Goal: Browse casually

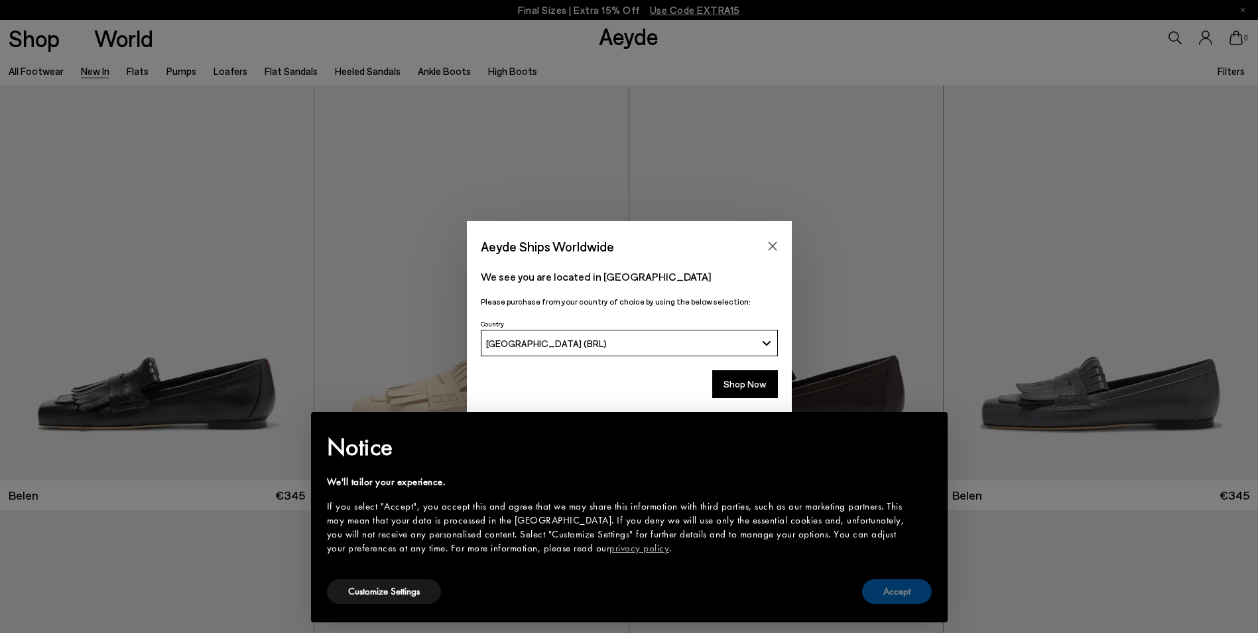
click at [887, 595] on button "Accept" at bounding box center [897, 591] width 70 height 25
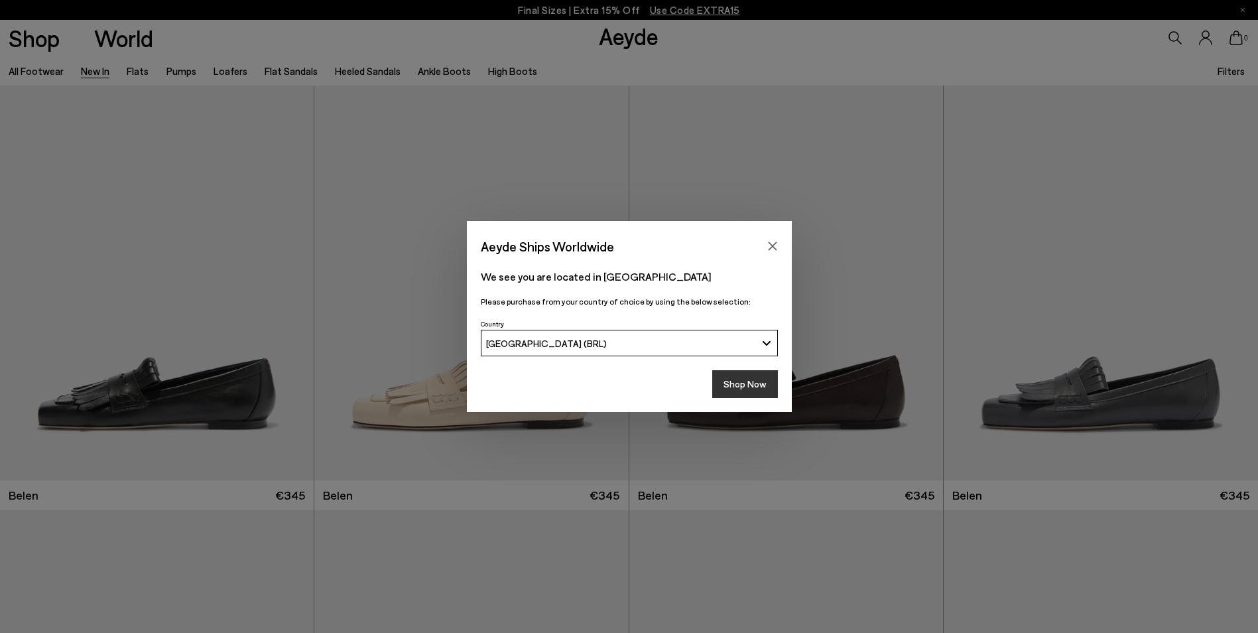
click at [746, 387] on button "Shop Now" at bounding box center [745, 384] width 66 height 28
click at [773, 245] on icon "Close" at bounding box center [772, 246] width 9 height 9
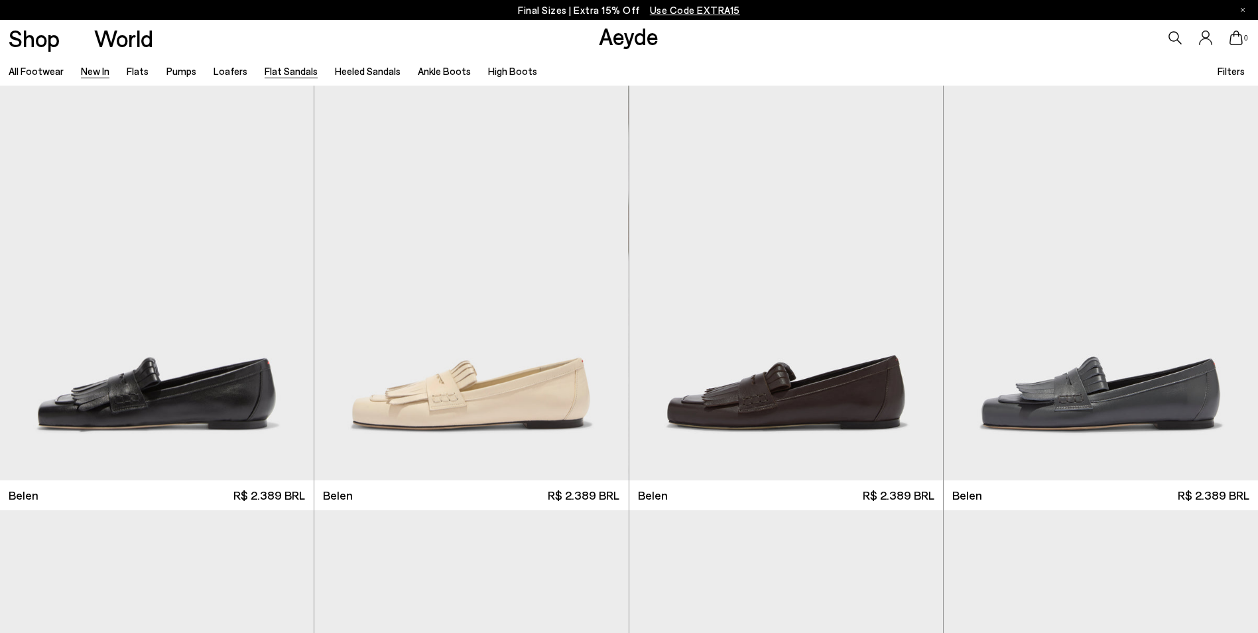
click at [270, 70] on link "Flat Sandals" at bounding box center [291, 71] width 53 height 12
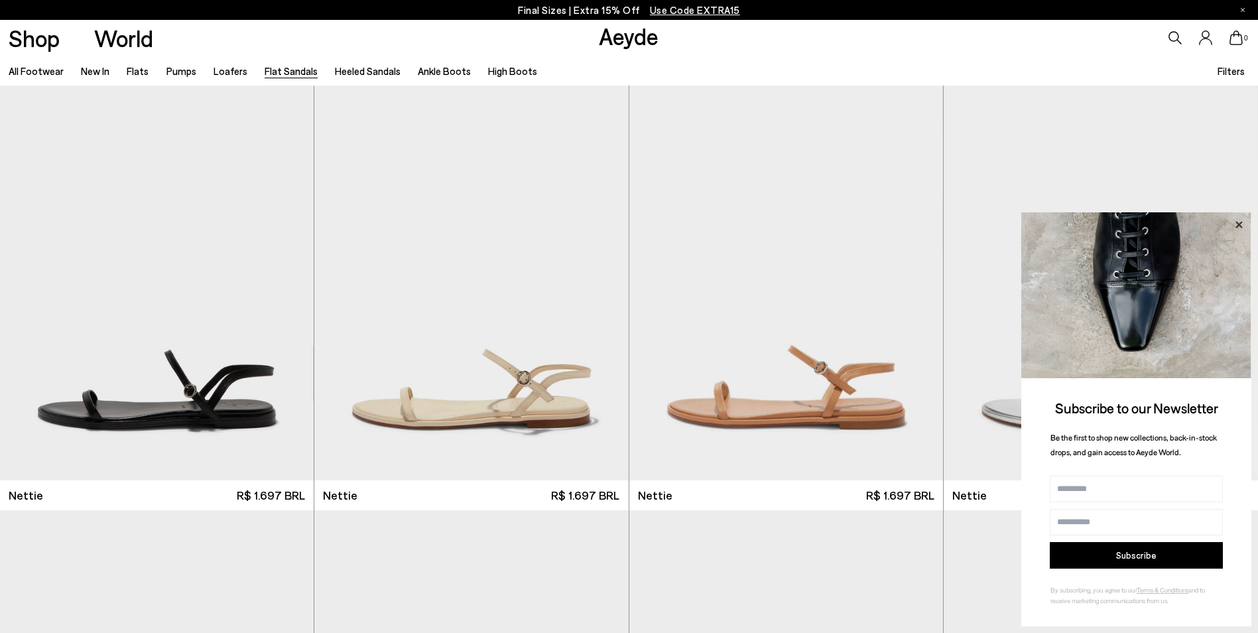
click at [1240, 229] on icon at bounding box center [1238, 224] width 17 height 17
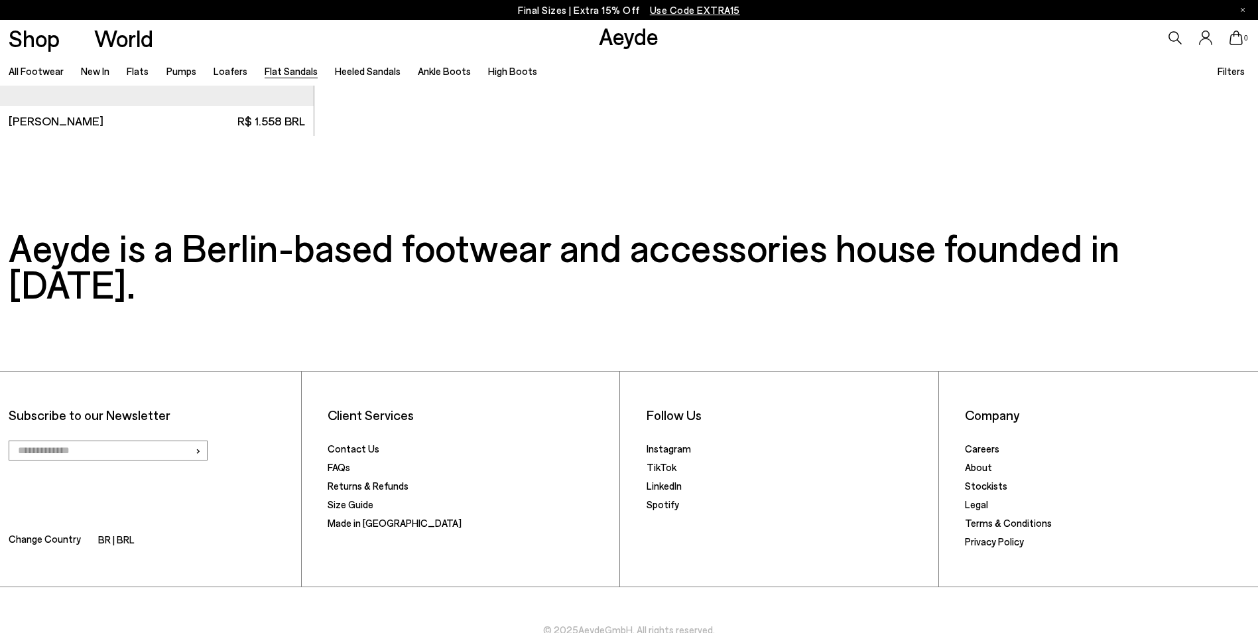
scroll to position [2922, 0]
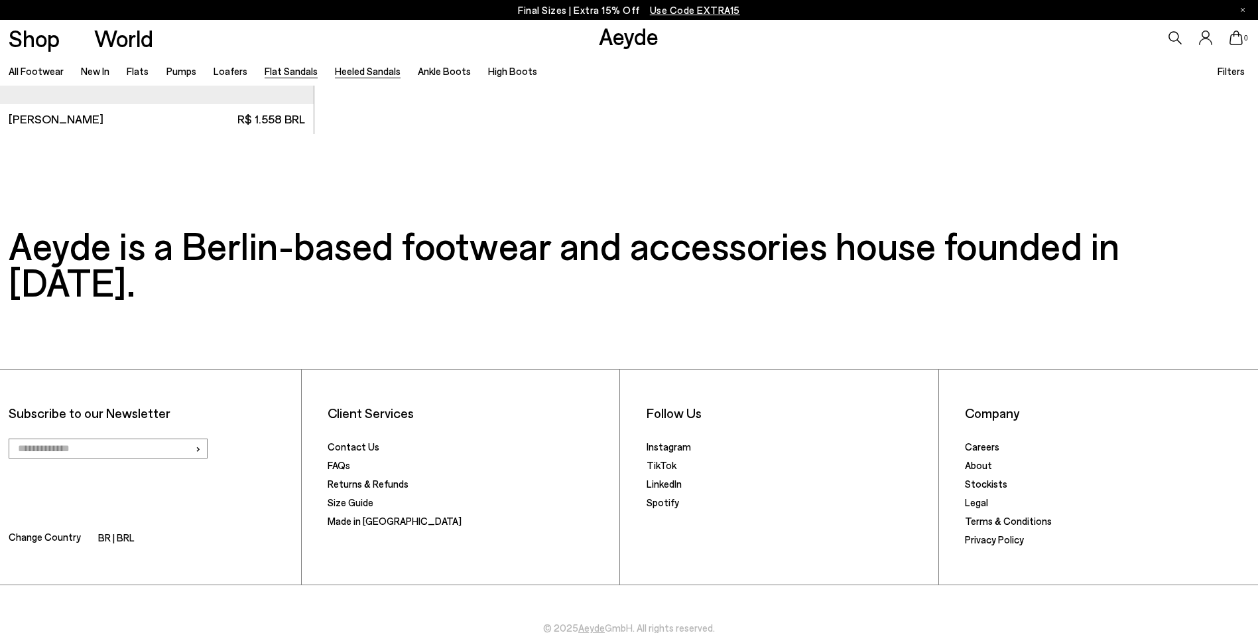
click at [367, 72] on link "Heeled Sandals" at bounding box center [368, 71] width 66 height 12
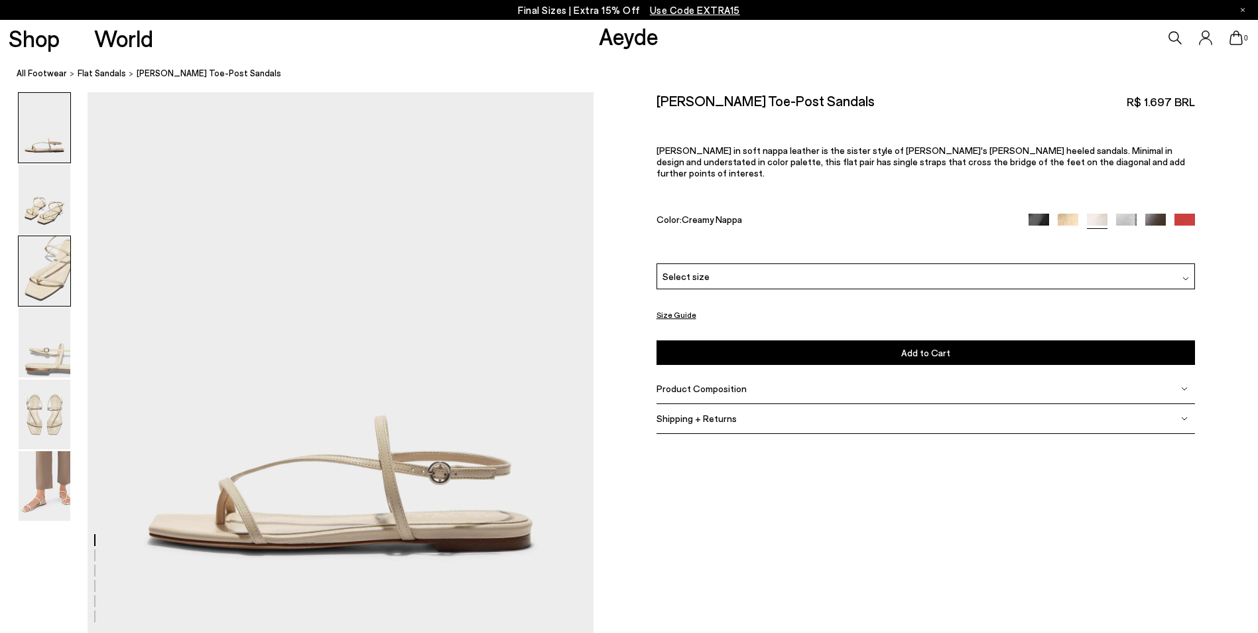
click at [46, 271] on img at bounding box center [45, 271] width 52 height 70
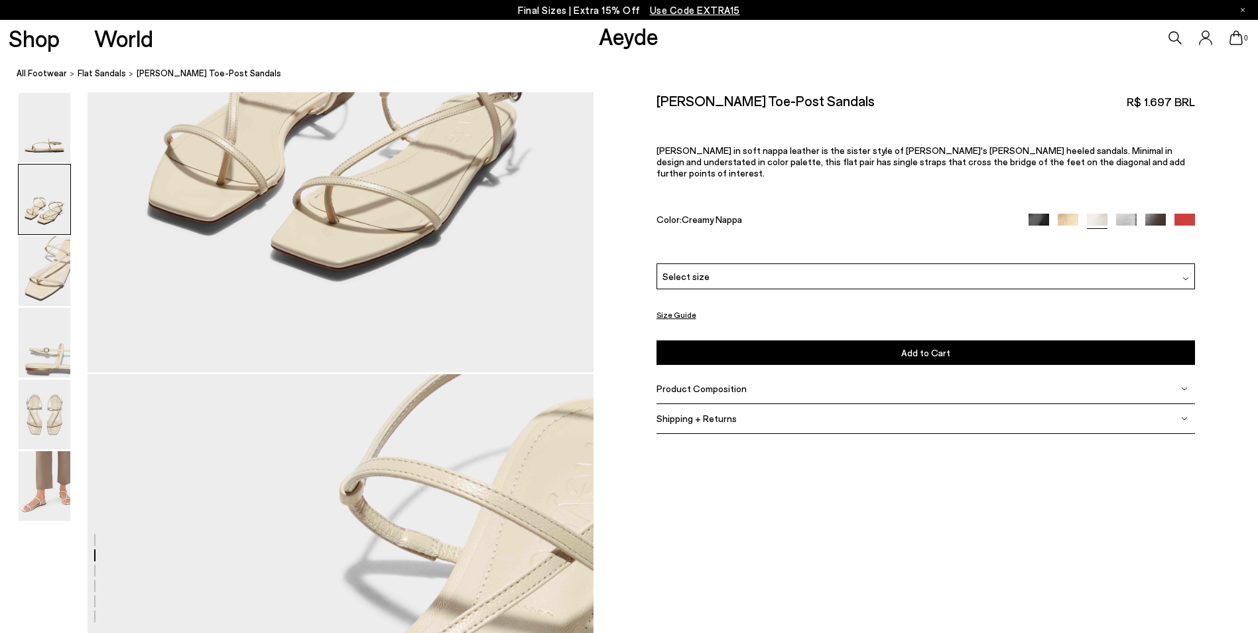
click at [37, 215] on img at bounding box center [45, 200] width 52 height 70
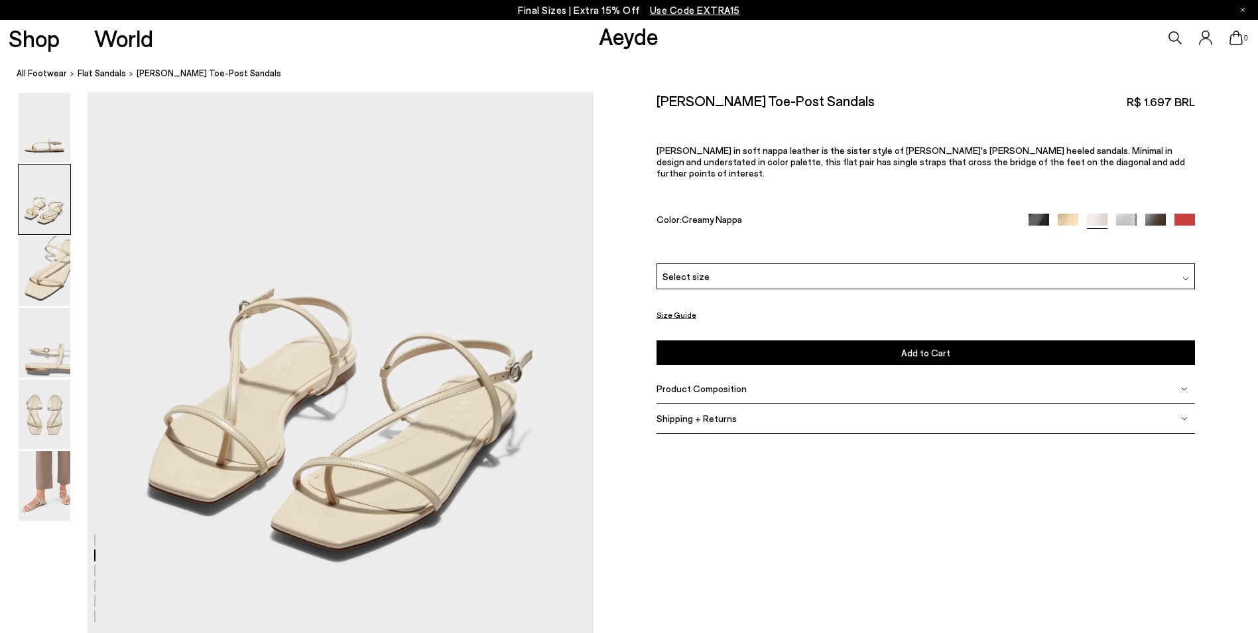
scroll to position [677, 0]
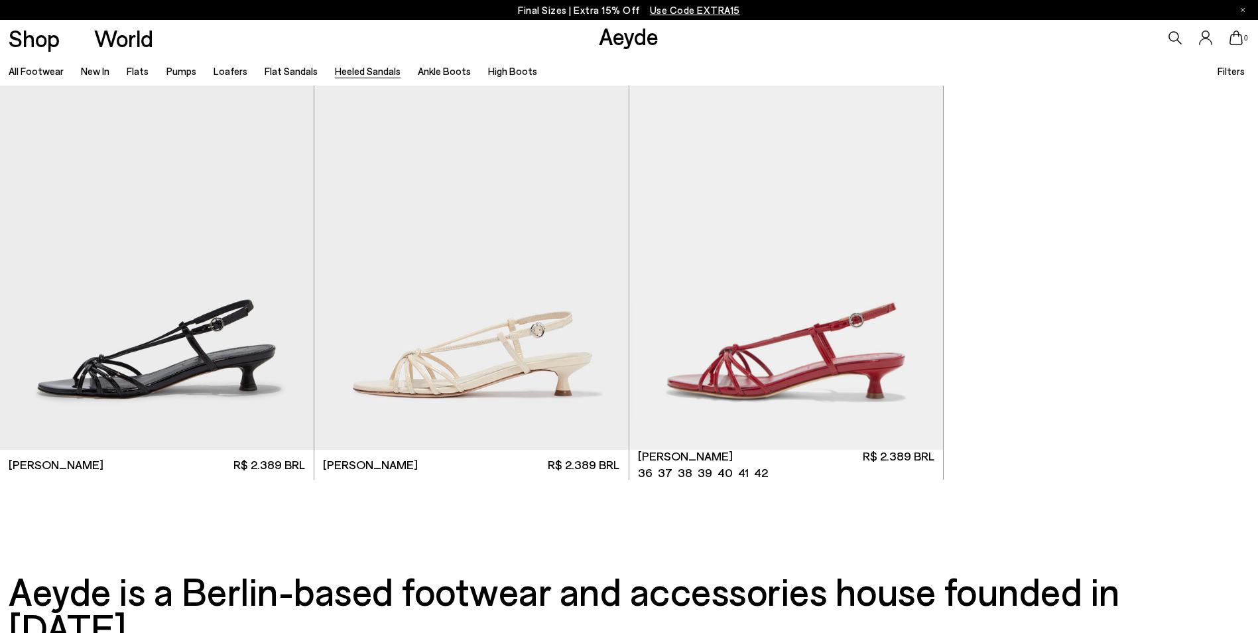
scroll to position [4046, 0]
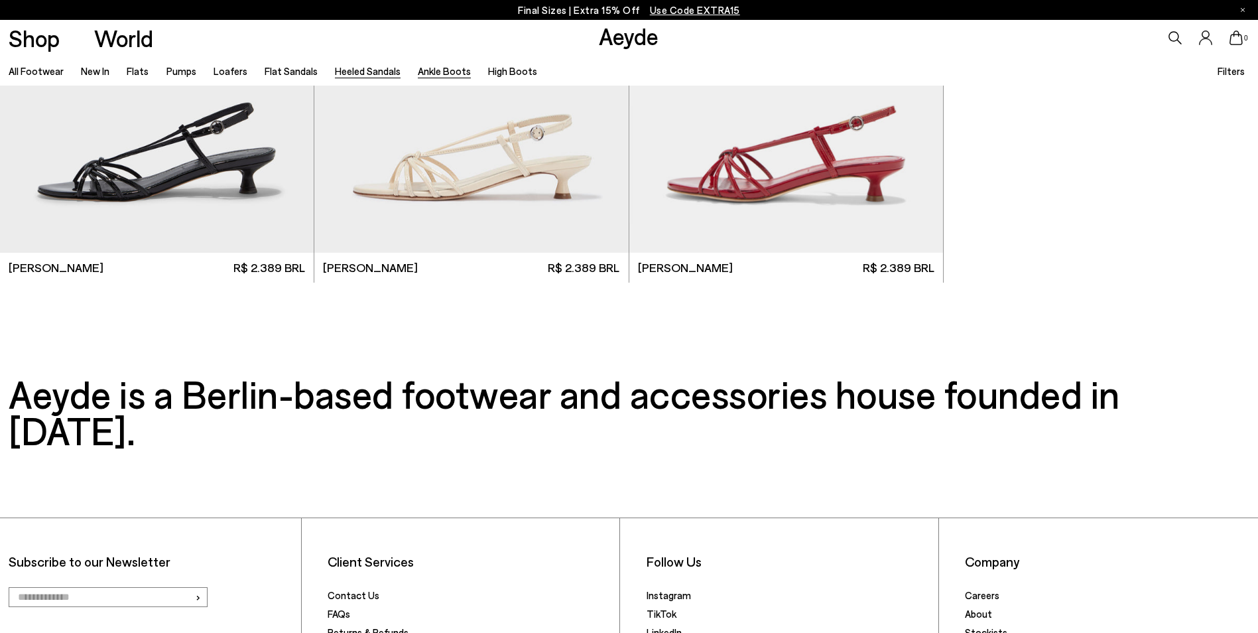
click at [443, 74] on link "Ankle Boots" at bounding box center [444, 71] width 53 height 12
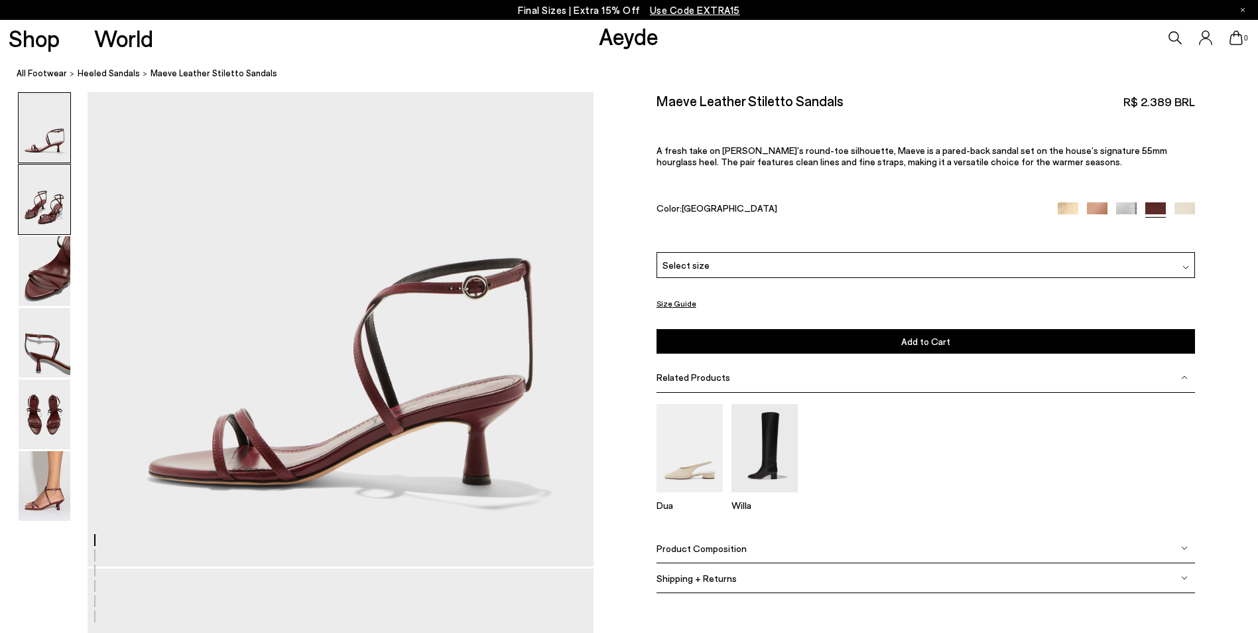
click at [38, 224] on img at bounding box center [45, 200] width 52 height 70
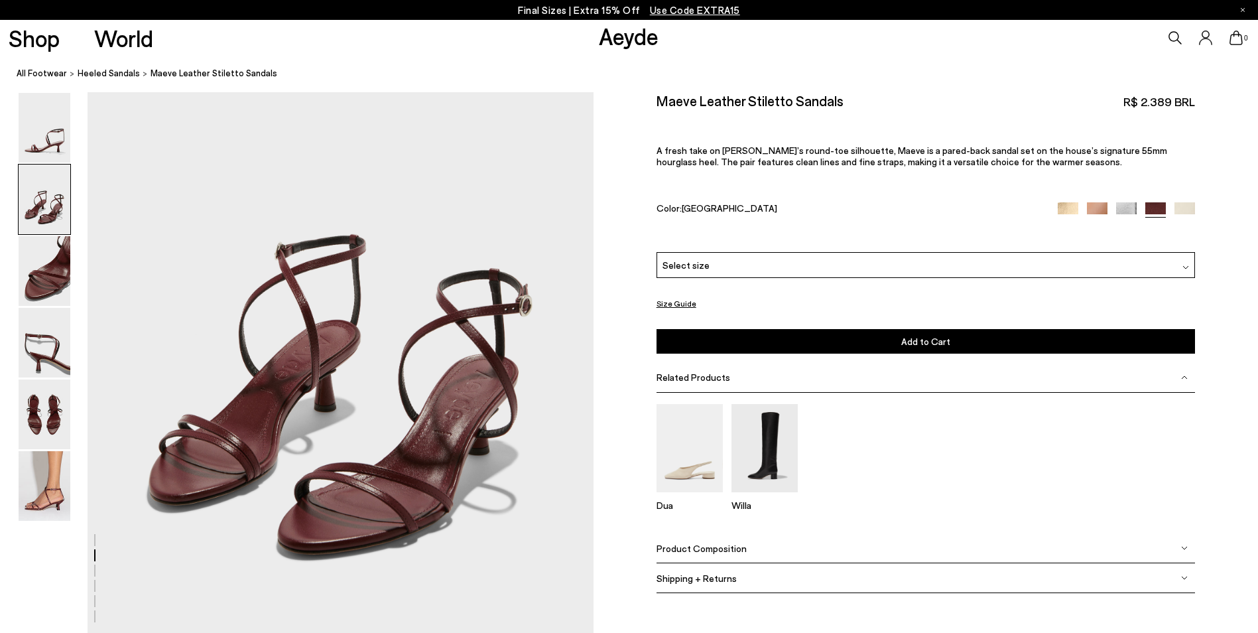
scroll to position [677, 0]
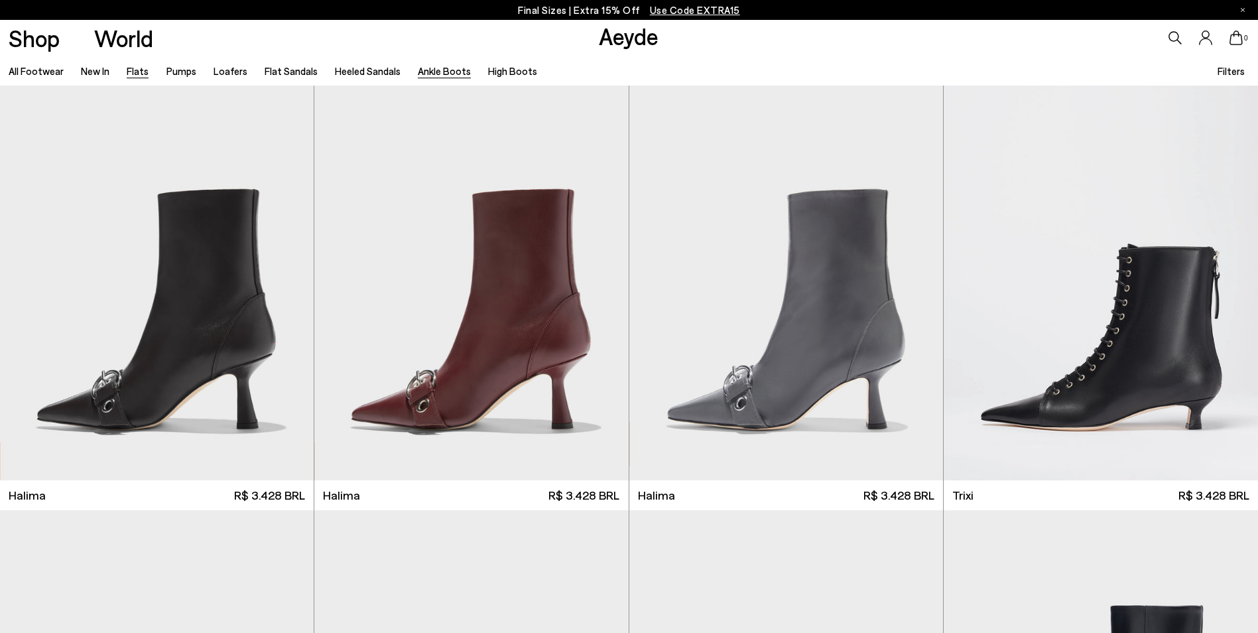
click at [128, 72] on link "Flats" at bounding box center [138, 71] width 22 height 12
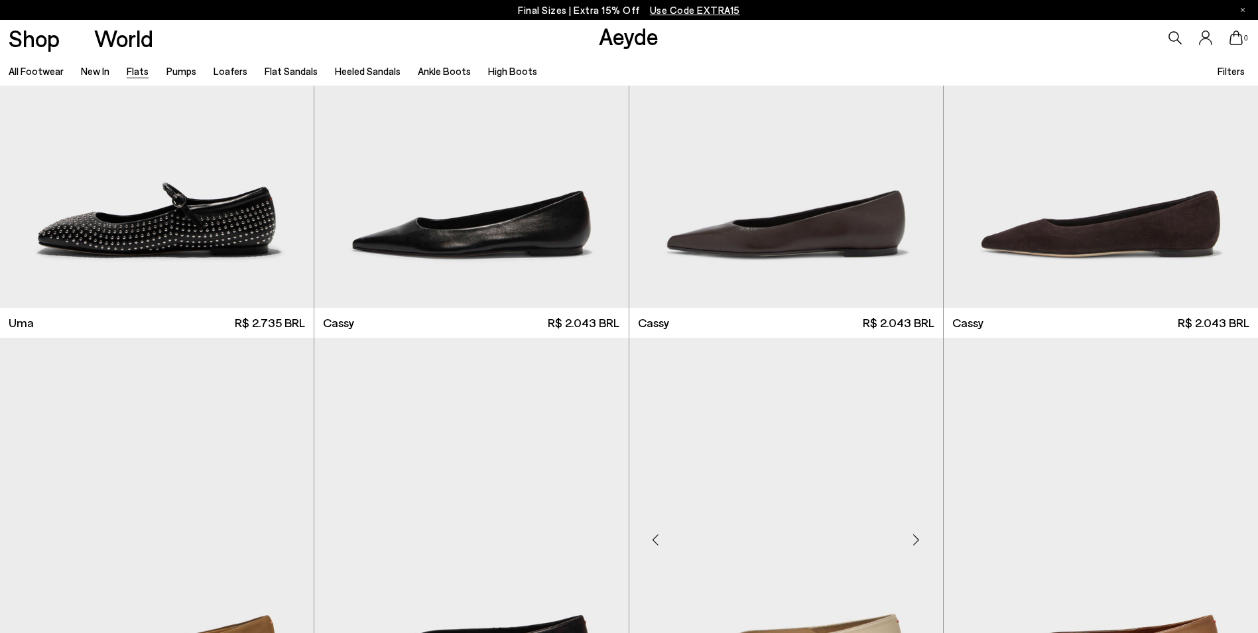
scroll to position [1924, 0]
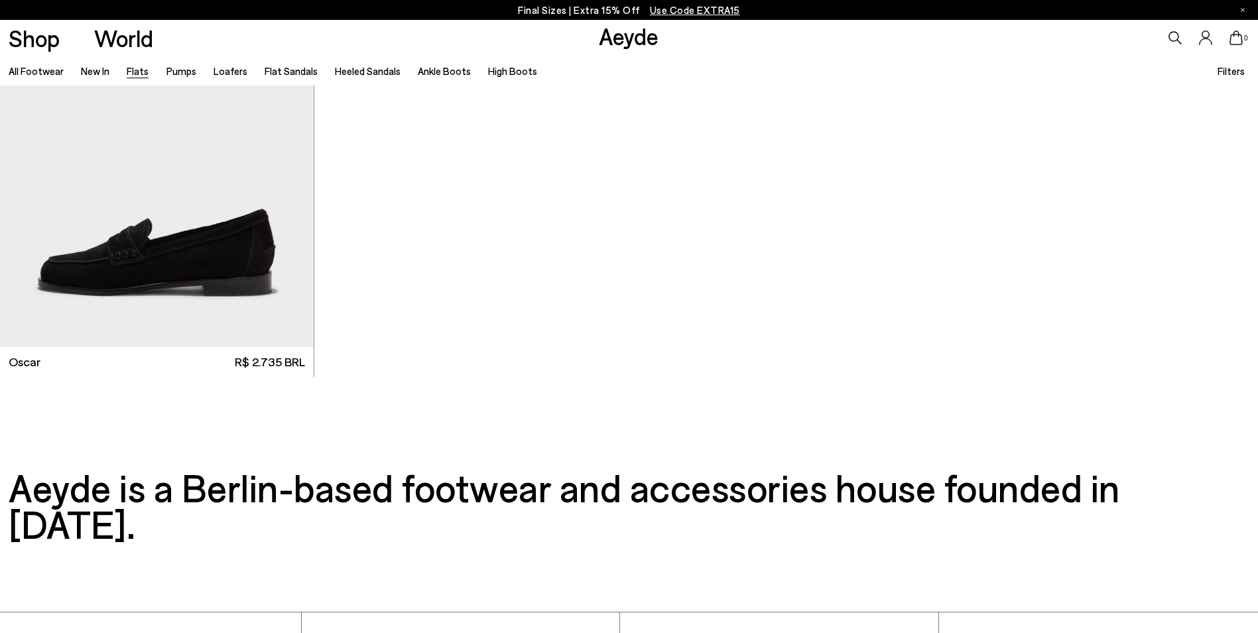
scroll to position [9088, 0]
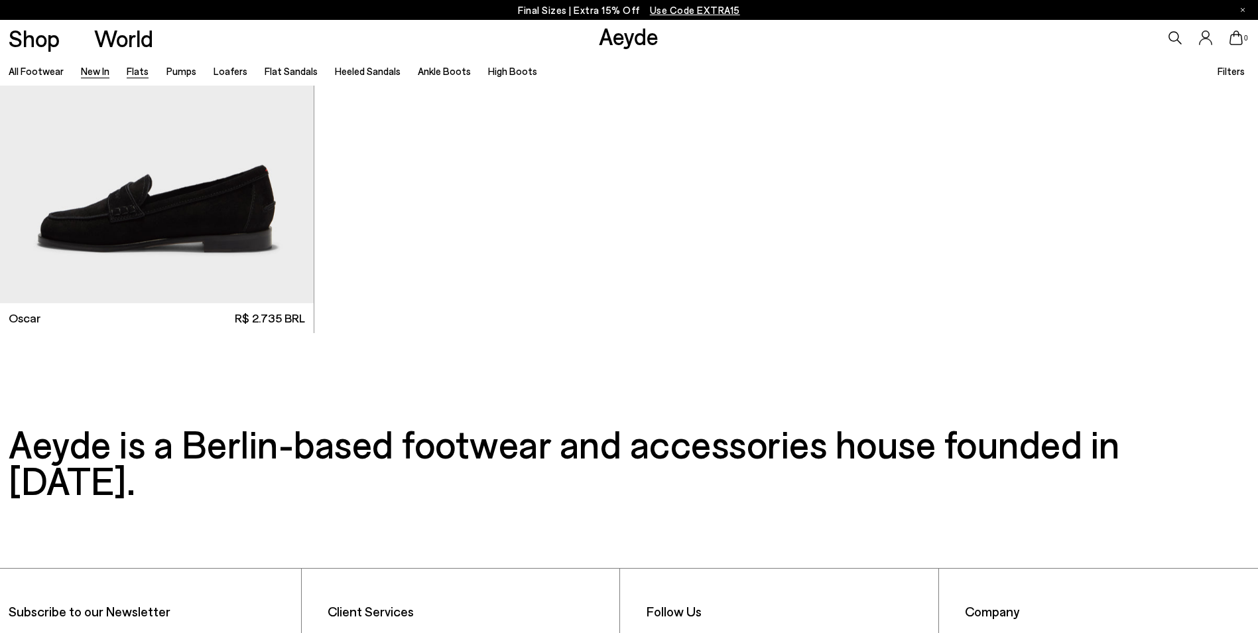
click at [98, 74] on link "New In" at bounding box center [95, 71] width 29 height 12
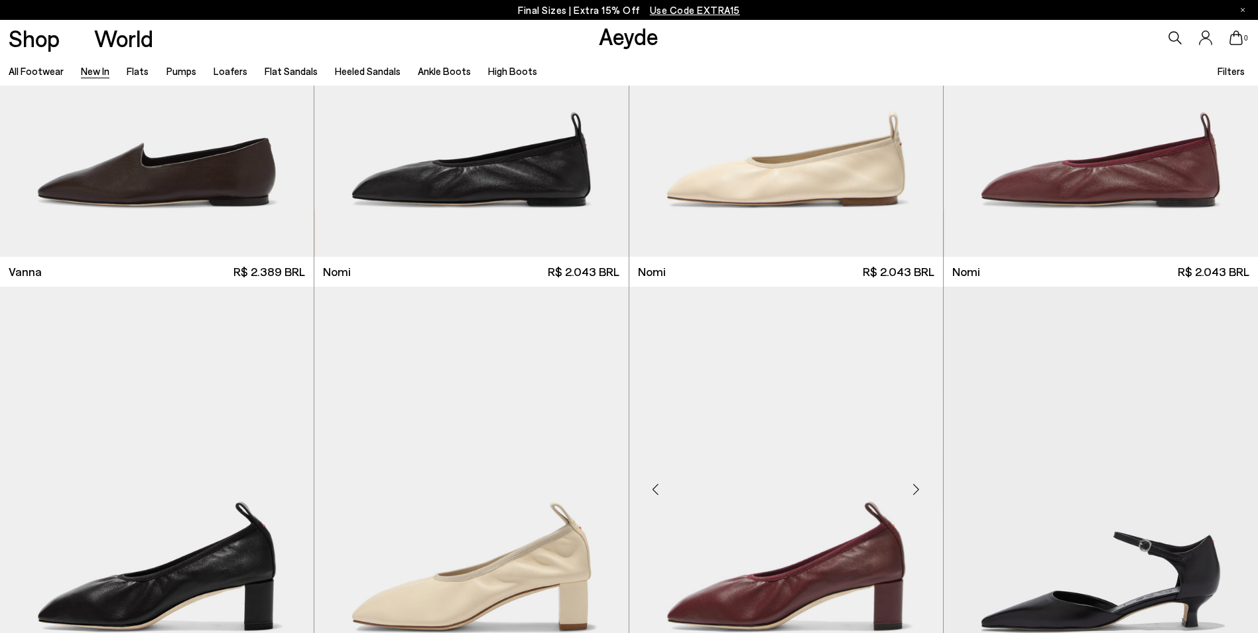
scroll to position [2786, 0]
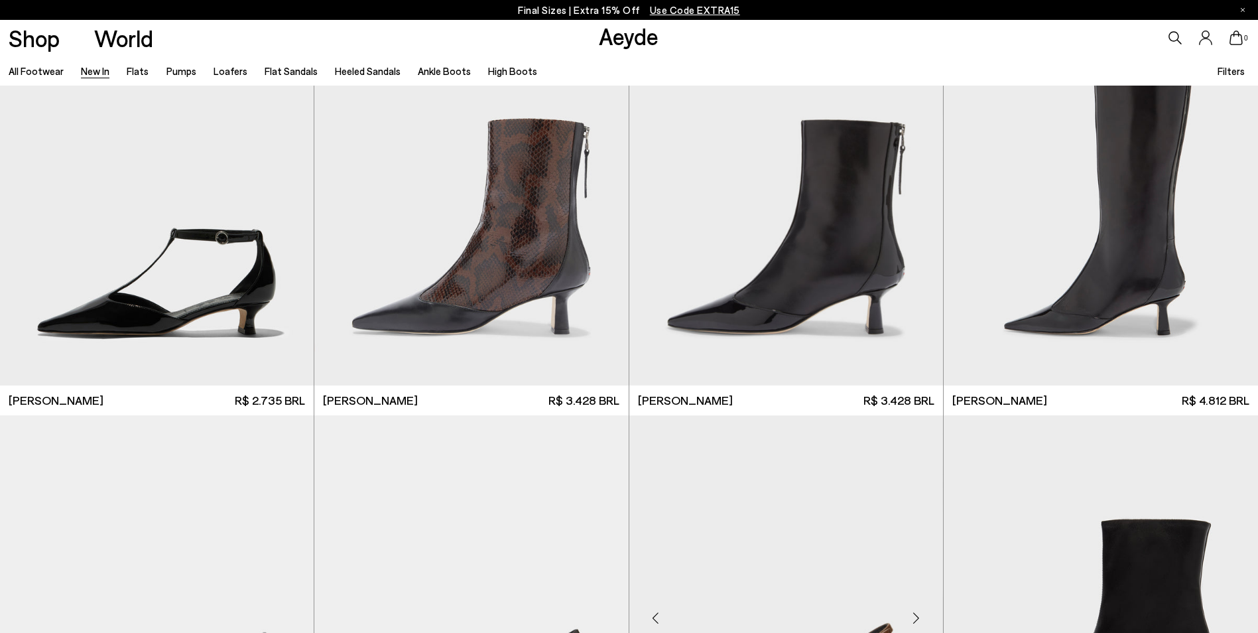
scroll to position [4046, 0]
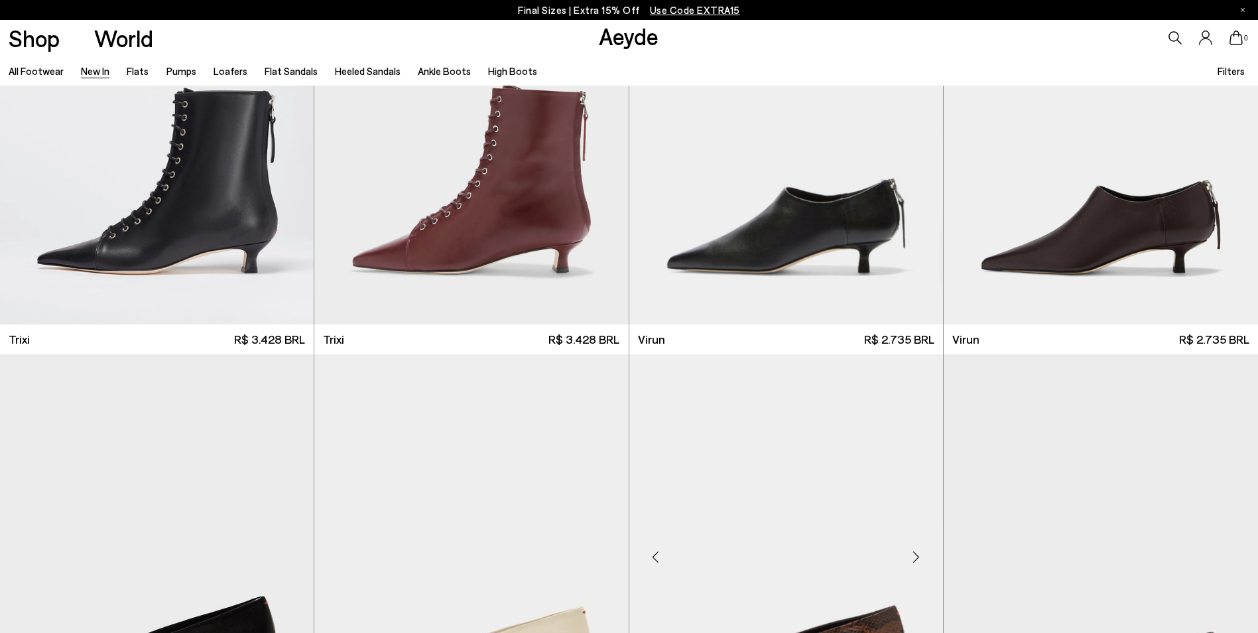
scroll to position [6235, 0]
